Goal: Find specific page/section: Find specific page/section

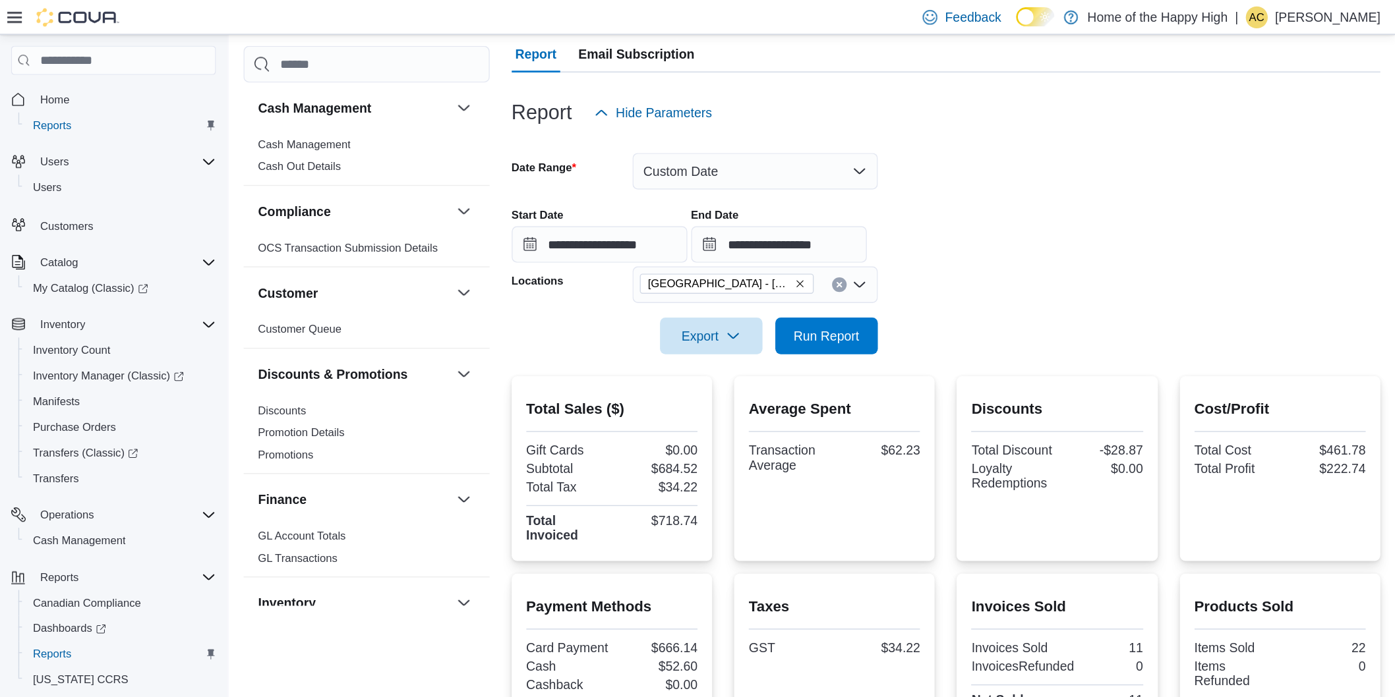
scroll to position [53, 0]
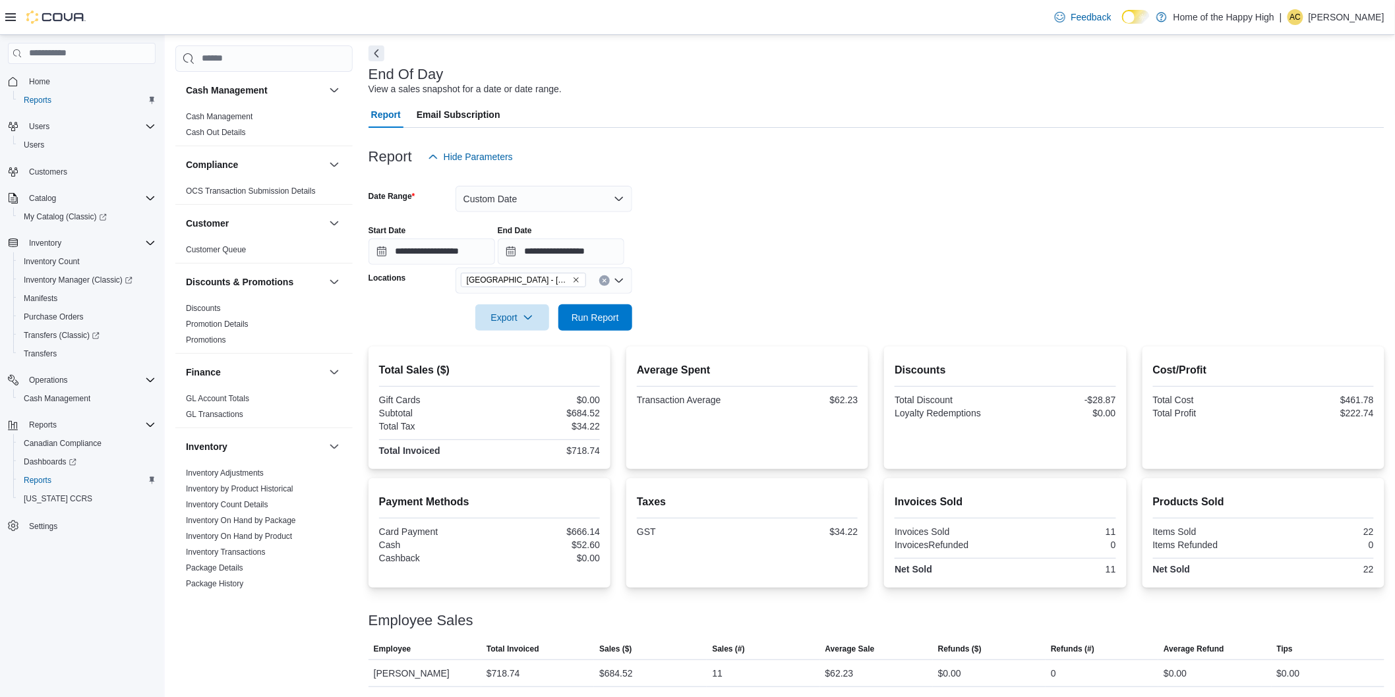
click at [924, 245] on div "**********" at bounding box center [876, 240] width 1016 height 50
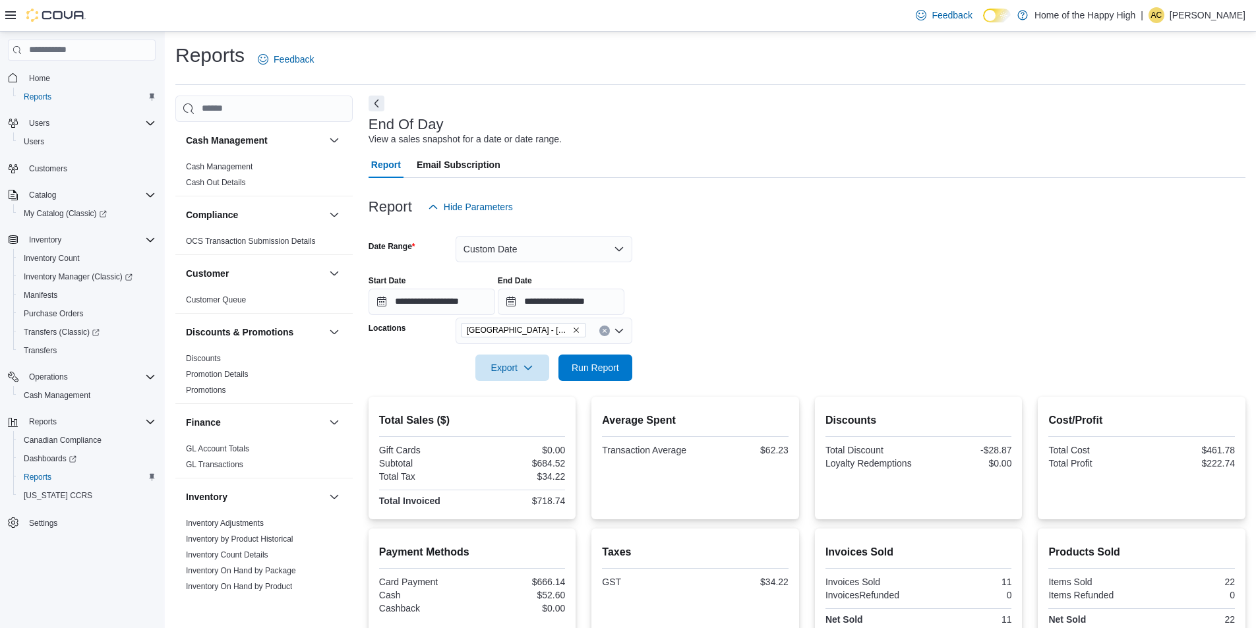
click at [1182, 173] on div "Report Email Subscription" at bounding box center [806, 165] width 877 height 26
drag, startPoint x: 1417, startPoint y: 198, endPoint x: 1134, endPoint y: 158, distance: 286.2
click at [1134, 158] on div "Report Email Subscription" at bounding box center [806, 165] width 877 height 26
click at [1191, 15] on p "Allan Cawthorne" at bounding box center [1207, 15] width 76 height 16
click at [1180, 139] on button "Sign Out" at bounding box center [1178, 129] width 121 height 21
